Goal: Navigation & Orientation: Find specific page/section

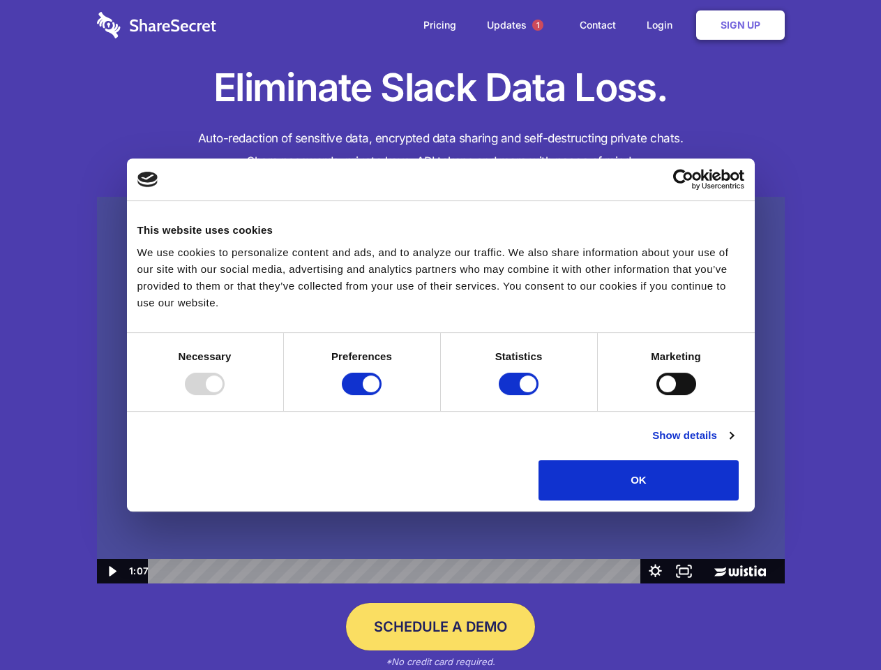
click at [440, 335] on img at bounding box center [441, 390] width 688 height 387
click at [225, 395] on div at bounding box center [205, 383] width 40 height 22
click at [382, 395] on input "Preferences" at bounding box center [362, 383] width 40 height 22
checkbox input "false"
click at [520, 395] on input "Statistics" at bounding box center [519, 383] width 40 height 22
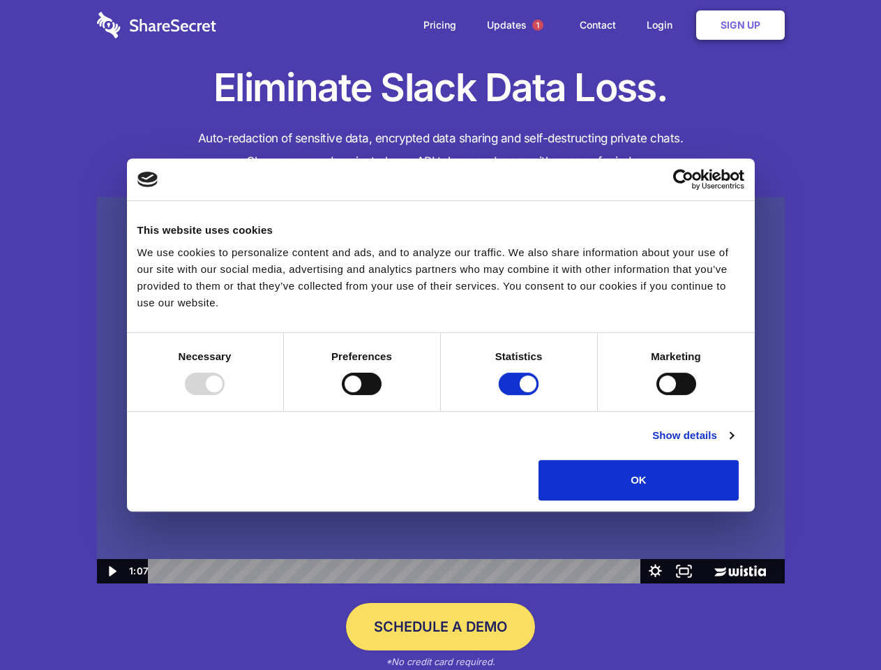
checkbox input "false"
click at [656, 395] on input "Marketing" at bounding box center [676, 383] width 40 height 22
checkbox input "true"
click at [733, 444] on link "Show details" at bounding box center [692, 435] width 81 height 17
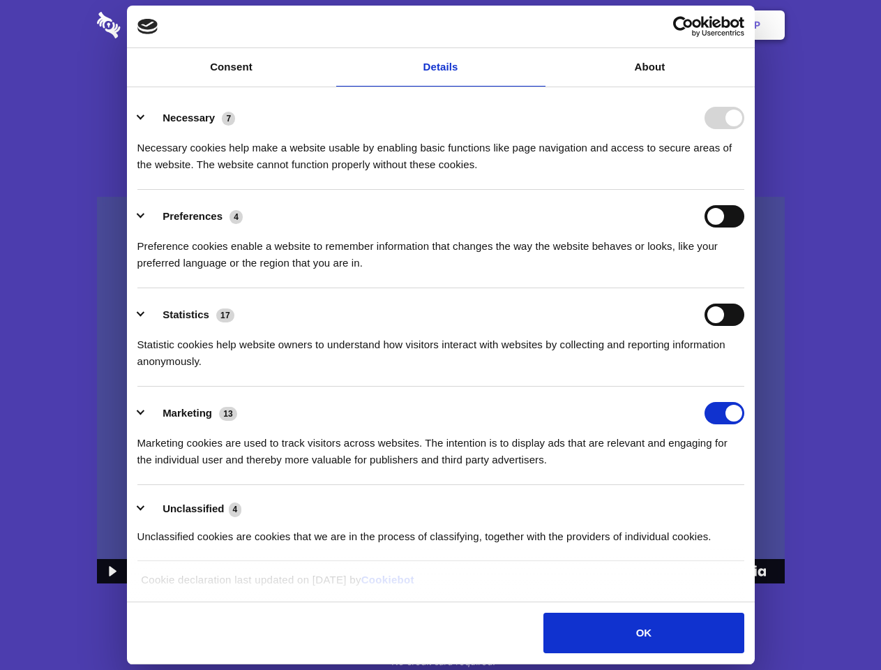
click at [744, 288] on li "Preferences 4 Preference cookies enable a website to remember information that …" at bounding box center [440, 239] width 607 height 98
click at [537, 25] on span "1" at bounding box center [537, 25] width 11 height 11
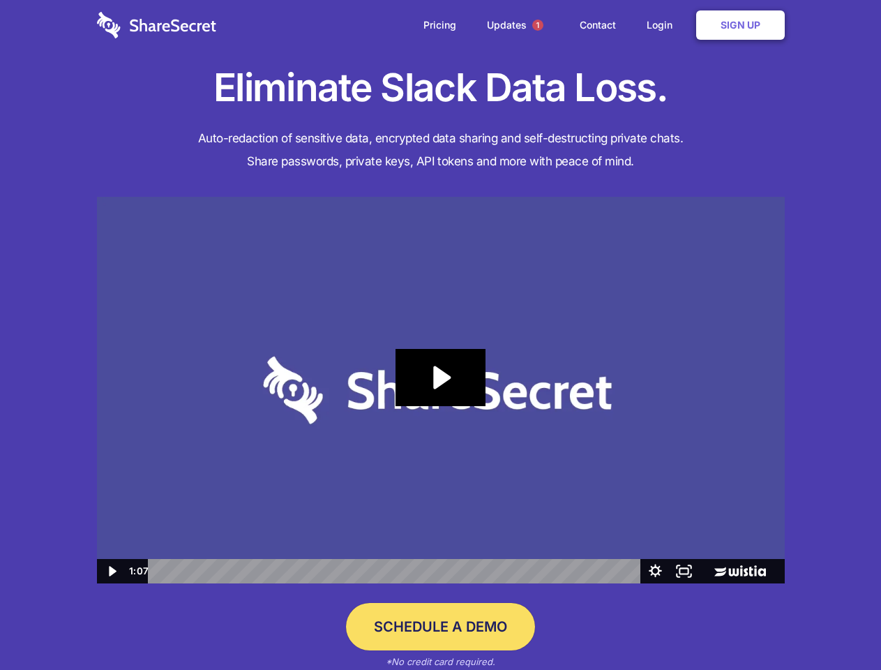
click at [441, 390] on icon "Play Video: Sharesecret Slack Extension" at bounding box center [440, 377] width 89 height 57
